Goal: Obtain resource: Download file/media

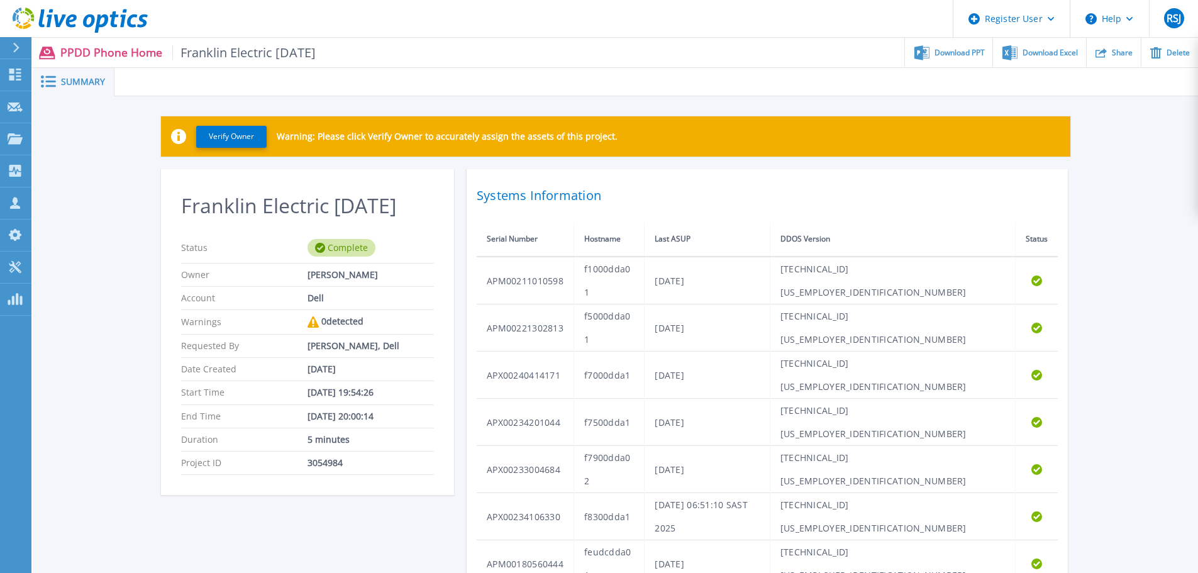
click at [68, 18] on icon at bounding box center [71, 20] width 11 height 13
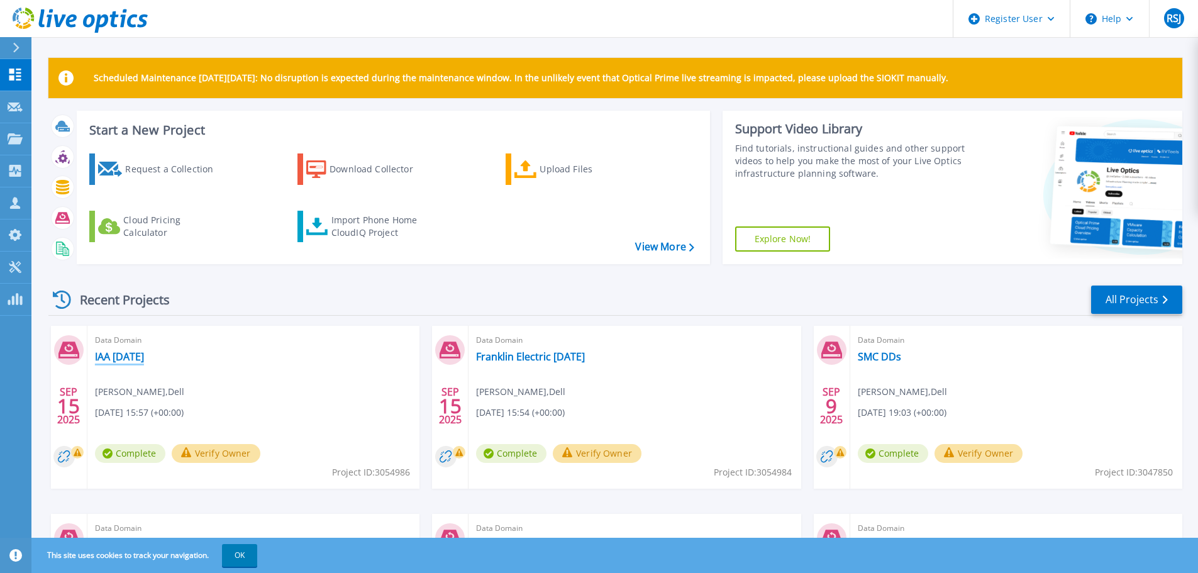
click at [120, 360] on link "IAA Sept 2025" at bounding box center [119, 356] width 49 height 13
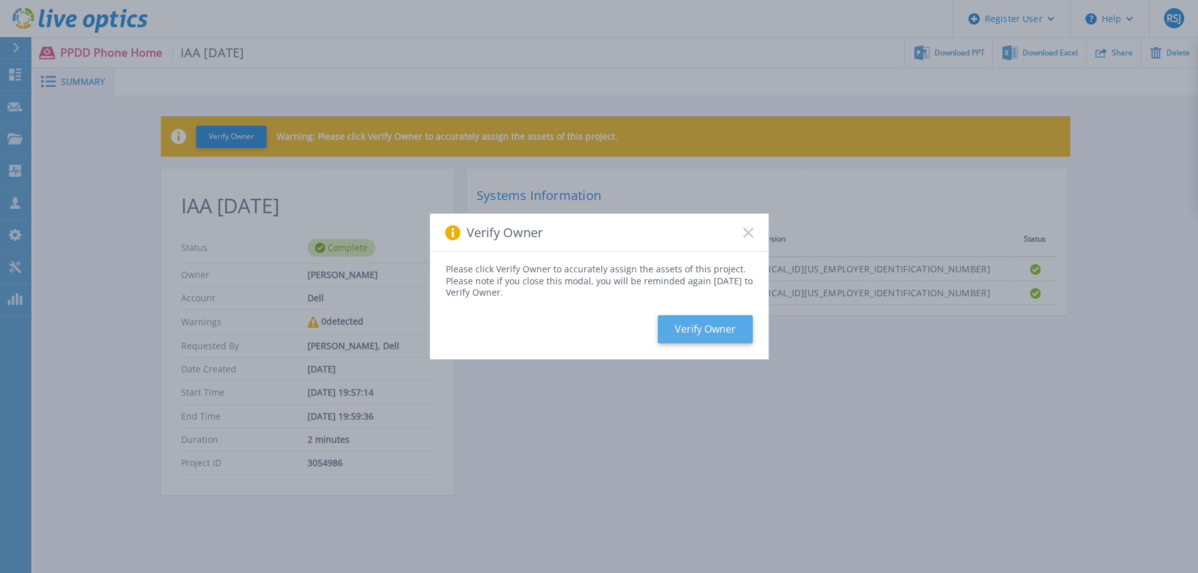
click at [693, 330] on button "Verify Owner" at bounding box center [705, 329] width 95 height 28
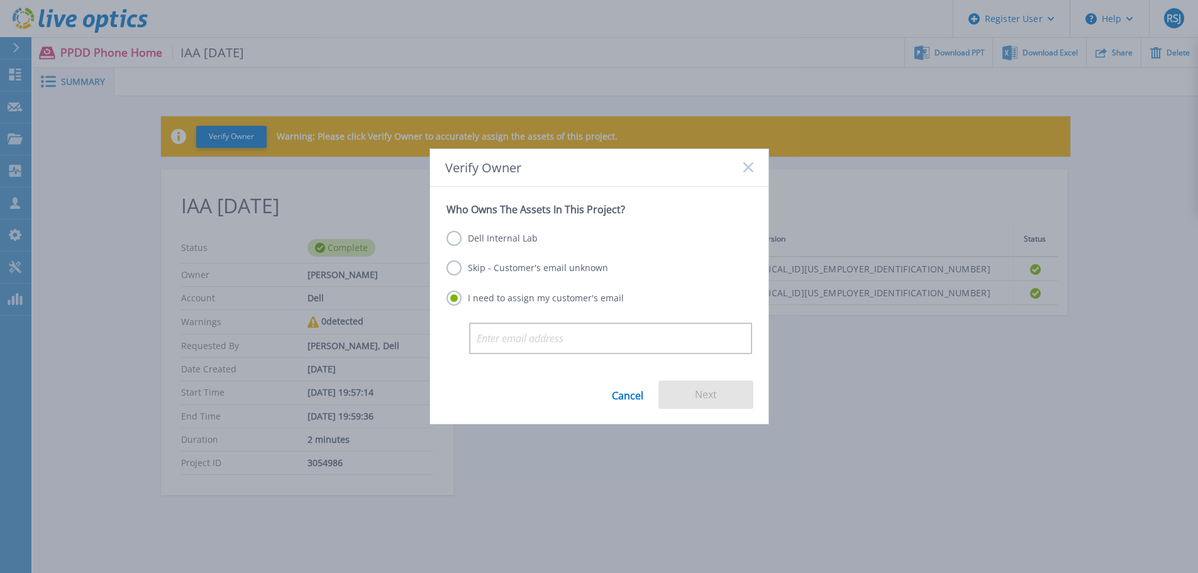
click at [525, 266] on label "Skip - Customer's email unknown" at bounding box center [528, 267] width 162 height 15
click at [0, 0] on input "Skip - Customer's email unknown" at bounding box center [0, 0] width 0 height 0
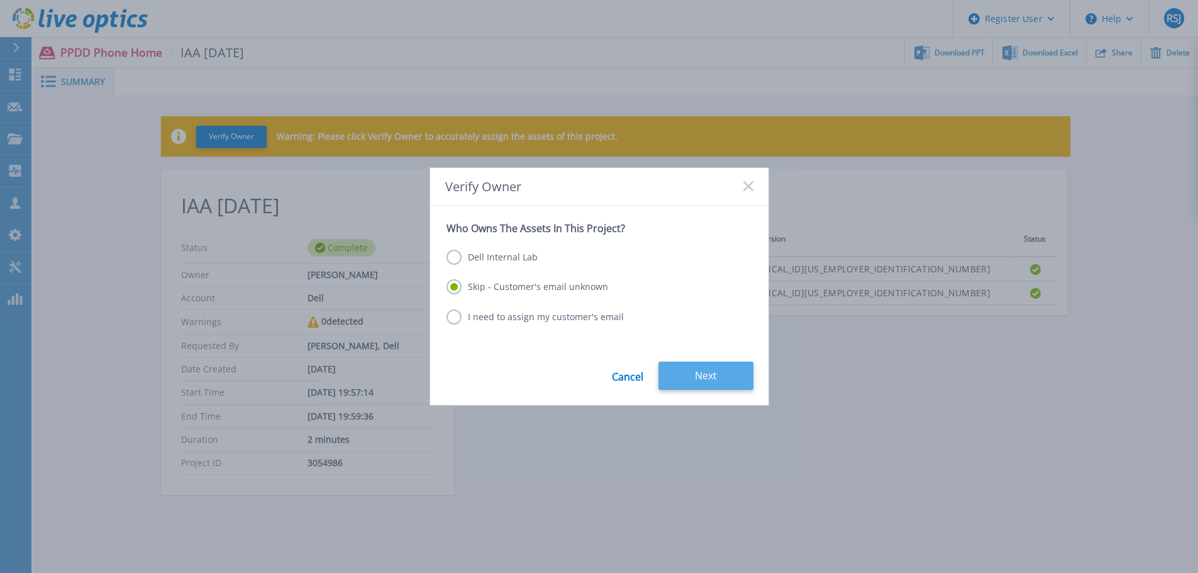
click at [730, 376] on button "Next" at bounding box center [706, 376] width 95 height 28
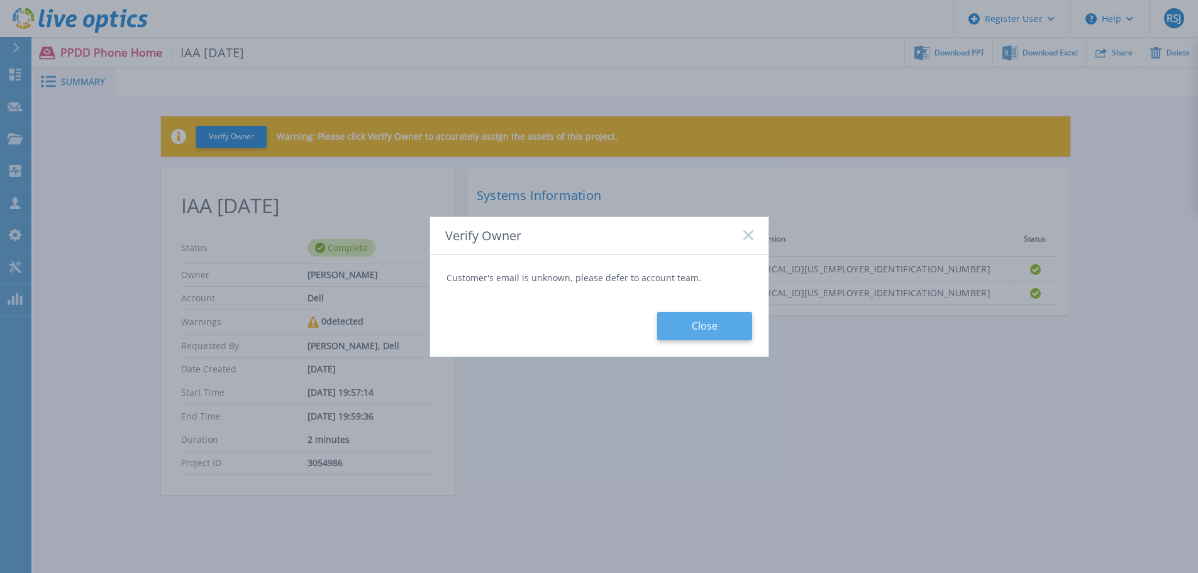
click at [689, 332] on button "Close" at bounding box center [704, 326] width 95 height 28
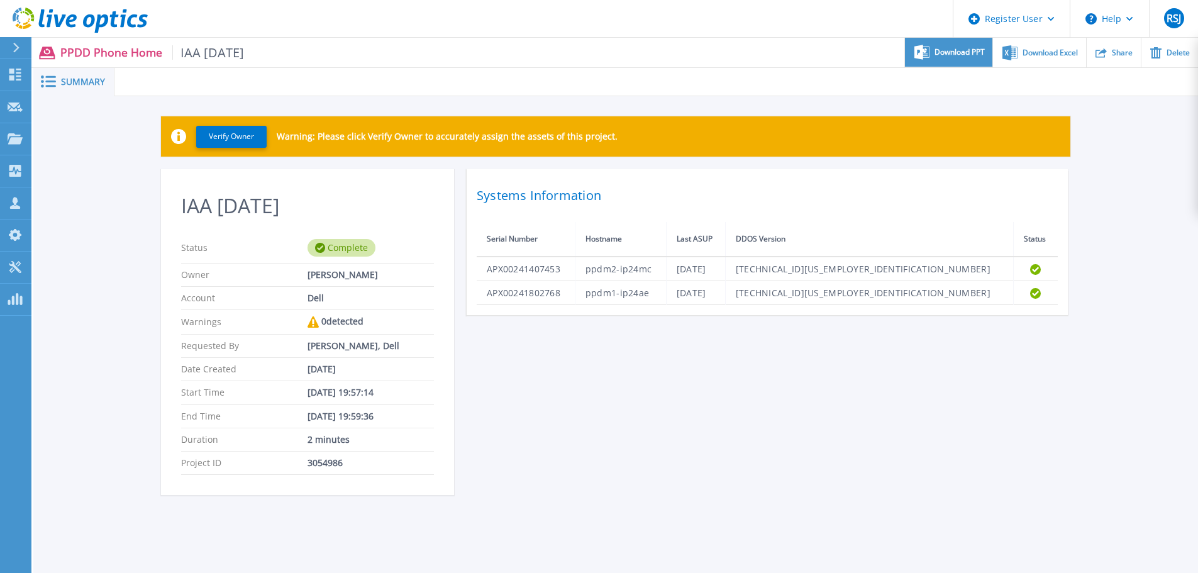
click at [964, 56] on span "Download PPT" at bounding box center [960, 52] width 50 height 8
click at [1045, 58] on div "Download Excel" at bounding box center [1039, 53] width 92 height 30
drag, startPoint x: 1171, startPoint y: 220, endPoint x: 1157, endPoint y: 196, distance: 27.9
click at [1169, 220] on div "Verify Owner Warning: Please click Verify Owner to accurately assign the assets…" at bounding box center [615, 312] width 1165 height 433
drag, startPoint x: 652, startPoint y: 389, endPoint x: 532, endPoint y: 244, distance: 189.0
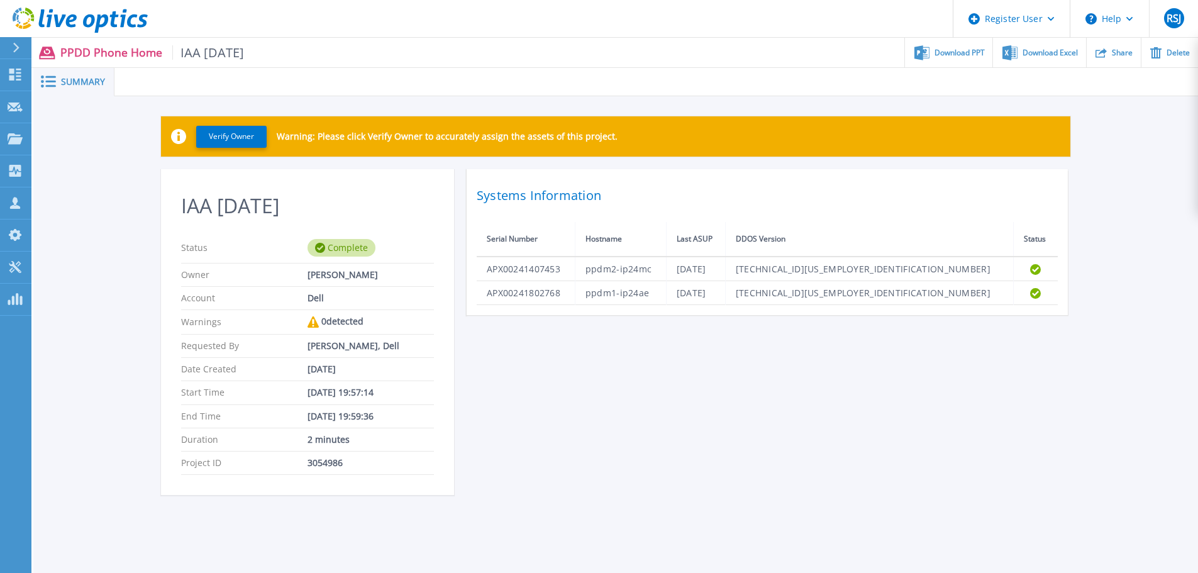
click at [640, 386] on div "IAA Sept 2025 Status Complete Owner Rick Sherman Jr Account Dell Warnings 0 det…" at bounding box center [616, 339] width 910 height 341
click at [1061, 220] on div "Systems Information Serial Number Hostname Last ASUP DDOS Version Status APX002…" at bounding box center [767, 242] width 601 height 146
